Goal: Task Accomplishment & Management: Manage account settings

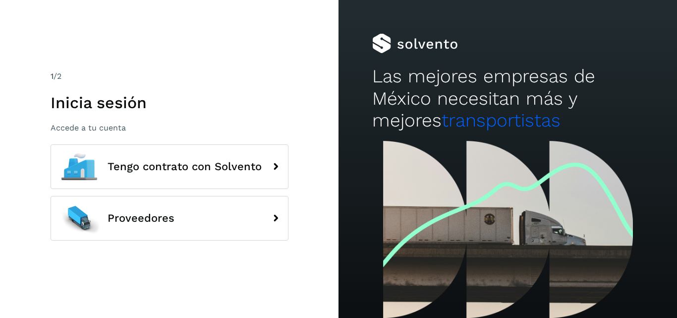
click at [239, 286] on div "1 /2 Inicia sesión Accede a tu cuenta Tengo contrato con Solvento Proveedores" at bounding box center [169, 159] width 339 height 318
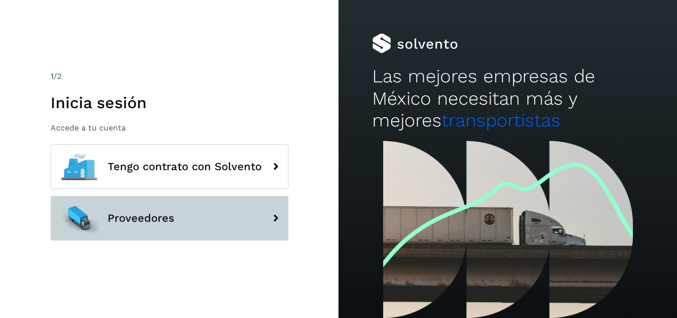
click at [253, 219] on button "Proveedores" at bounding box center [170, 218] width 238 height 45
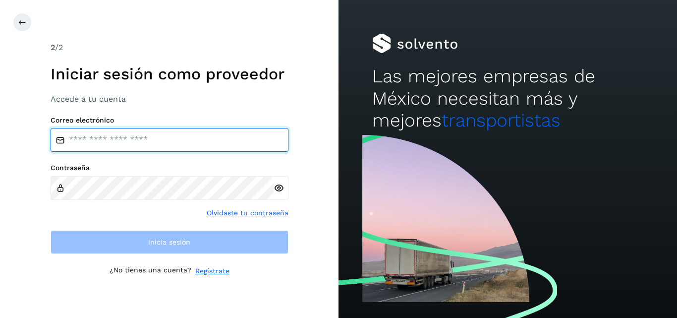
type input "**********"
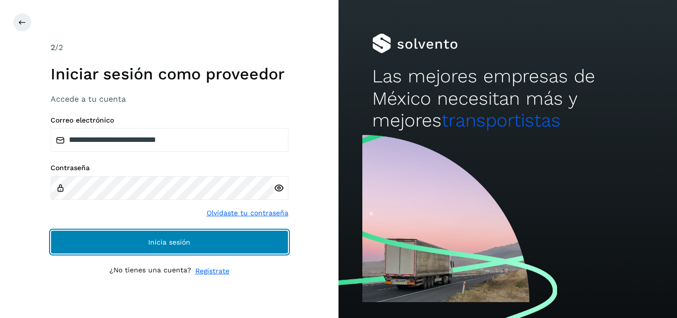
click at [235, 242] on button "Inicia sesión" at bounding box center [170, 242] width 238 height 24
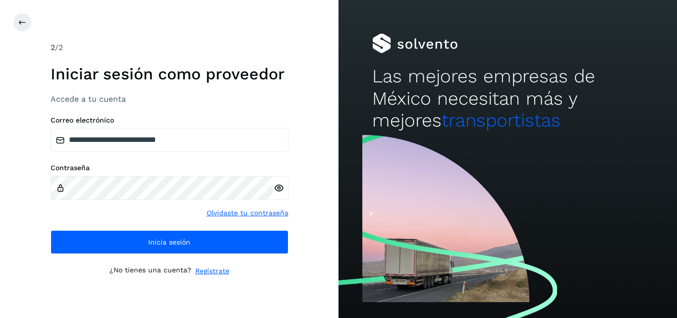
click at [284, 289] on div "**********" at bounding box center [169, 159] width 339 height 318
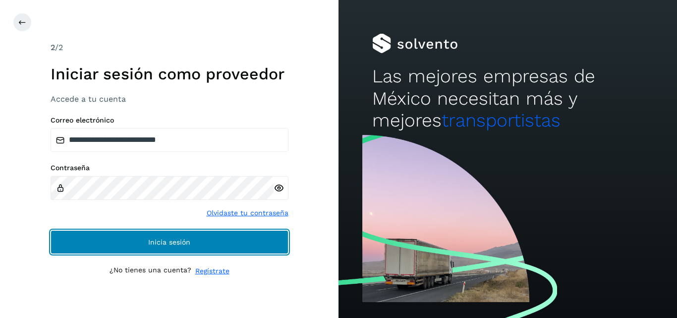
click at [262, 239] on button "Inicia sesión" at bounding box center [170, 242] width 238 height 24
click at [264, 248] on button "Inicia sesión" at bounding box center [170, 242] width 238 height 24
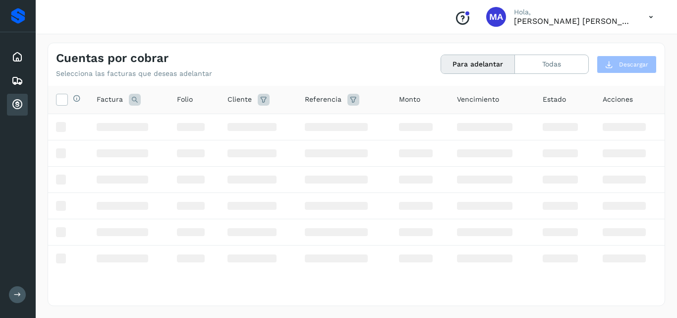
click at [278, 282] on div "Selecciona todas las facturas disponibles para adelanto Factura Folio Cliente R…" at bounding box center [356, 195] width 617 height 219
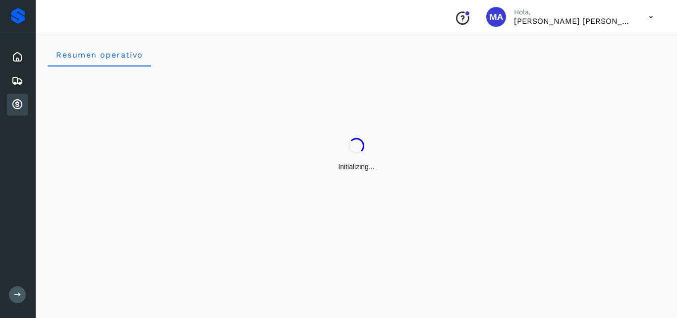
click at [21, 211] on div "Proveedores Inicio Embarques Cuentas por cobrar Salir" at bounding box center [18, 159] width 36 height 318
click at [19, 292] on icon at bounding box center [17, 294] width 7 height 7
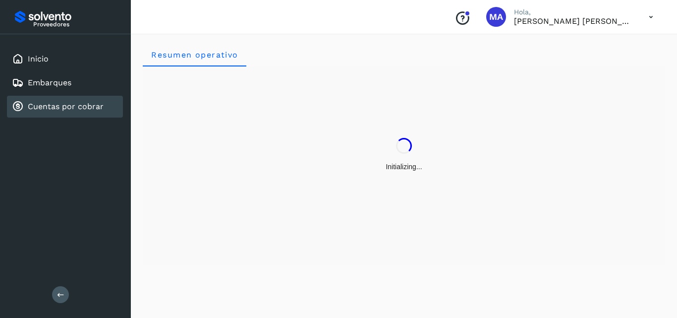
click at [38, 228] on div "Proveedores Inicio Embarques Cuentas por cobrar Salir" at bounding box center [65, 159] width 131 height 318
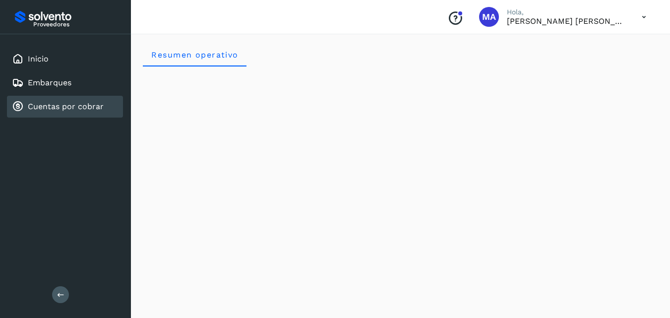
click at [67, 219] on div "Proveedores Inicio Embarques Cuentas por cobrar Salir" at bounding box center [65, 159] width 131 height 318
click at [95, 200] on div "Proveedores Inicio Embarques Cuentas por cobrar Salir" at bounding box center [65, 159] width 131 height 318
click at [68, 110] on link "Cuentas por cobrar" at bounding box center [66, 106] width 76 height 9
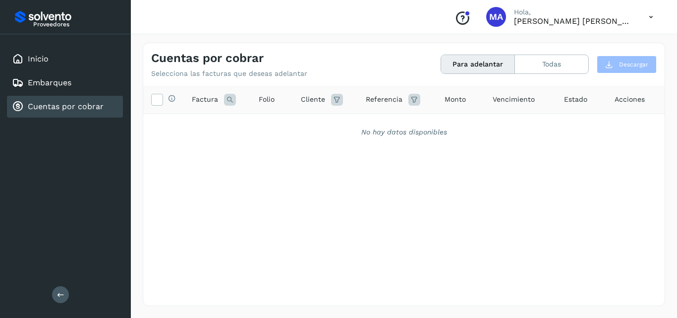
click at [652, 14] on icon at bounding box center [651, 17] width 20 height 20
click at [598, 44] on div "Cerrar sesión" at bounding box center [602, 44] width 118 height 19
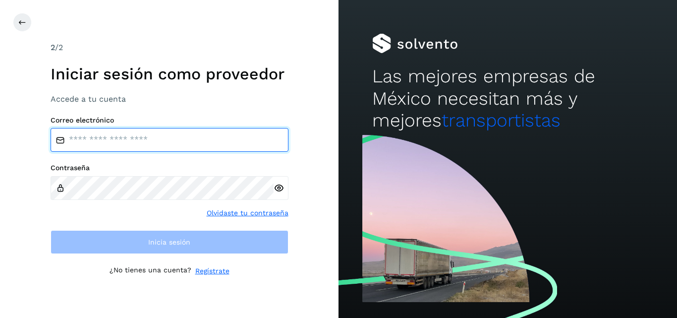
type input "**********"
